Goal: Task Accomplishment & Management: Complete application form

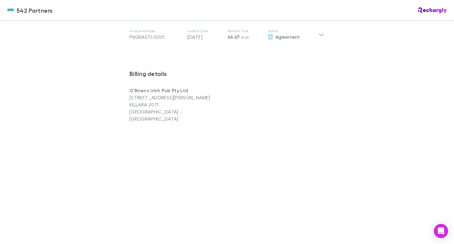
scroll to position [339, 0]
click at [155, 92] on p "O'Briens Irish Pub Pty Ltd" at bounding box center [177, 90] width 97 height 7
click at [155, 100] on p "[STREET_ADDRESS][PERSON_NAME]" at bounding box center [177, 97] width 97 height 7
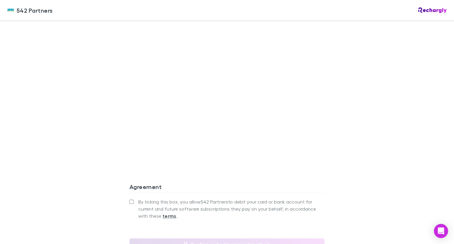
scroll to position [507, 0]
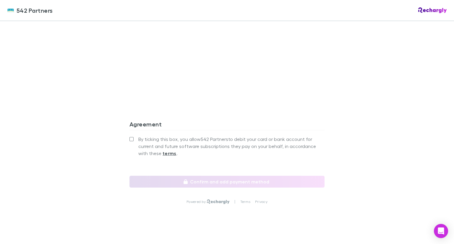
click at [129, 136] on label "By ticking this box, you allow 542 Partners to debit your card or bank account …" at bounding box center [226, 146] width 195 height 21
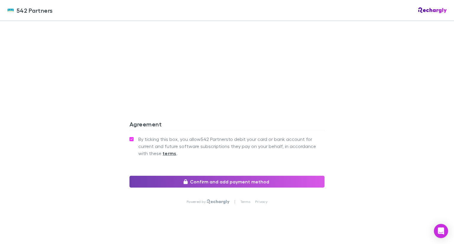
click at [214, 176] on button "Confirm and add payment method" at bounding box center [226, 182] width 195 height 12
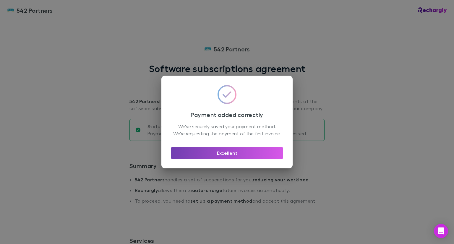
click at [232, 156] on button "Excellent" at bounding box center [227, 153] width 112 height 12
